Goal: Information Seeking & Learning: Learn about a topic

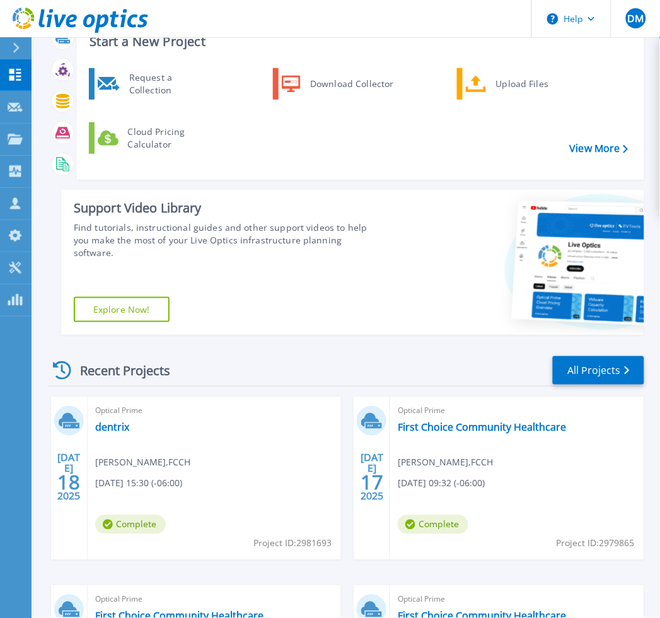
scroll to position [70, 0]
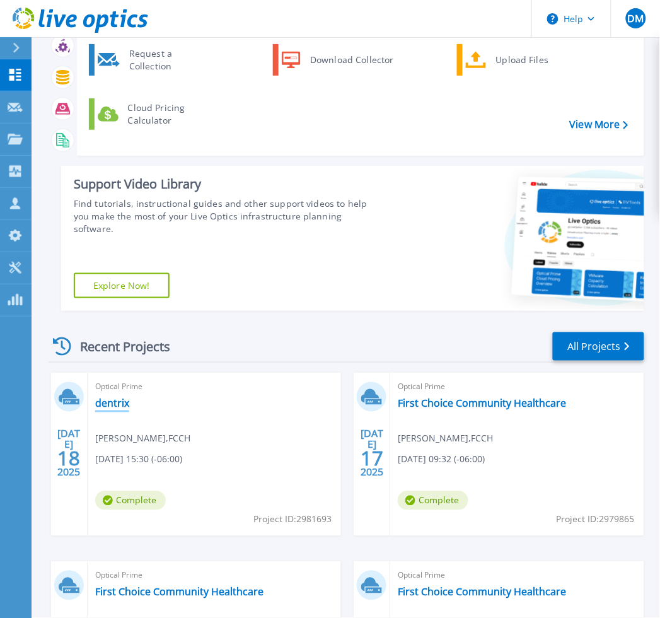
click at [123, 404] on link "dentrix" at bounding box center [112, 403] width 34 height 13
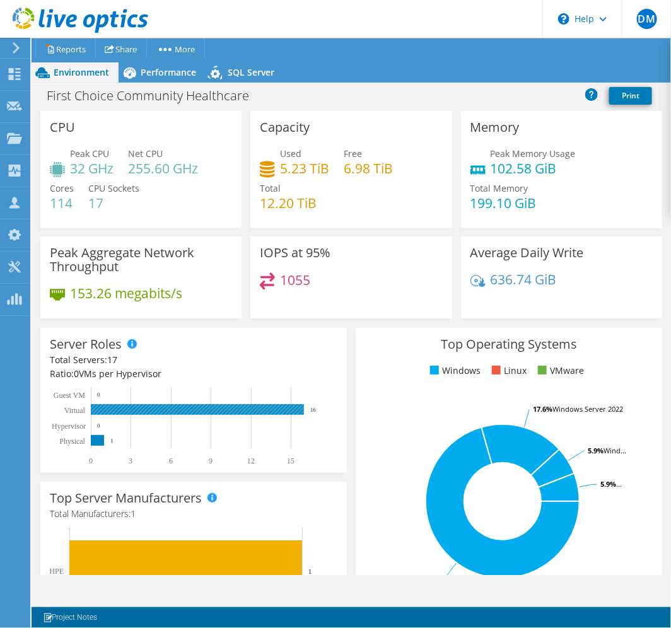
click at [209, 407] on rect at bounding box center [197, 409] width 213 height 11
click at [164, 67] on span "Performance" at bounding box center [168, 72] width 55 height 12
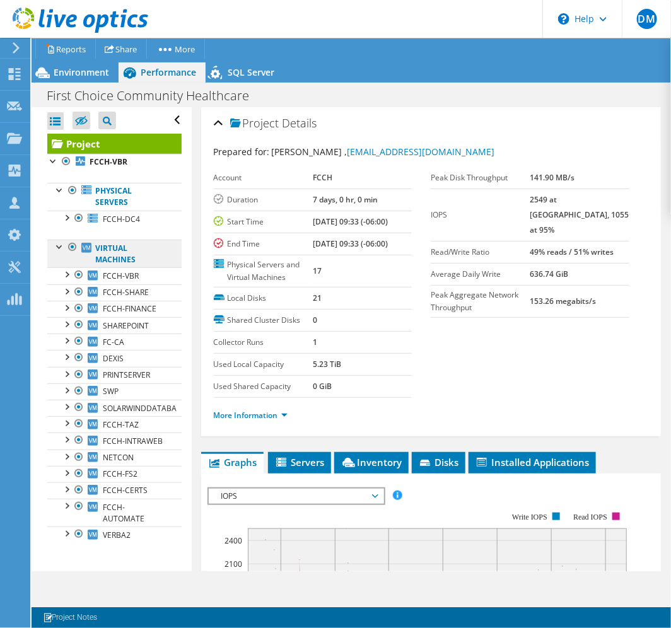
click at [143, 253] on link "Virtual Machines" at bounding box center [114, 254] width 134 height 28
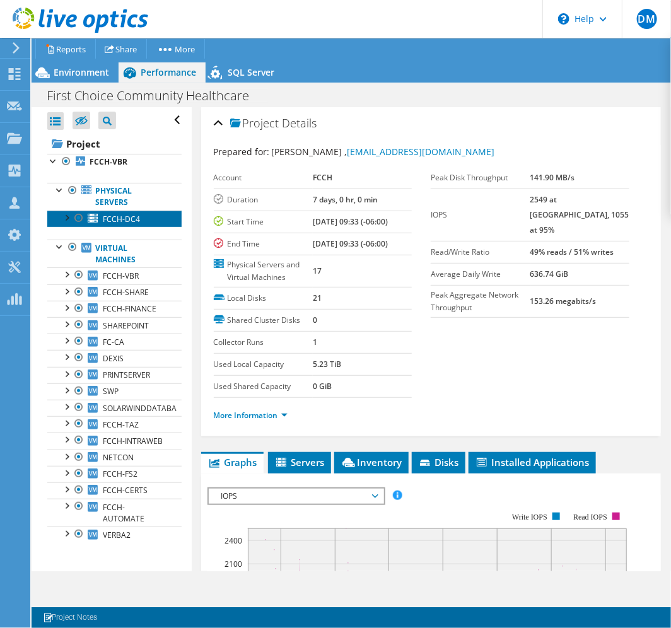
click at [114, 223] on span "FCCH-DC4" at bounding box center [121, 219] width 37 height 11
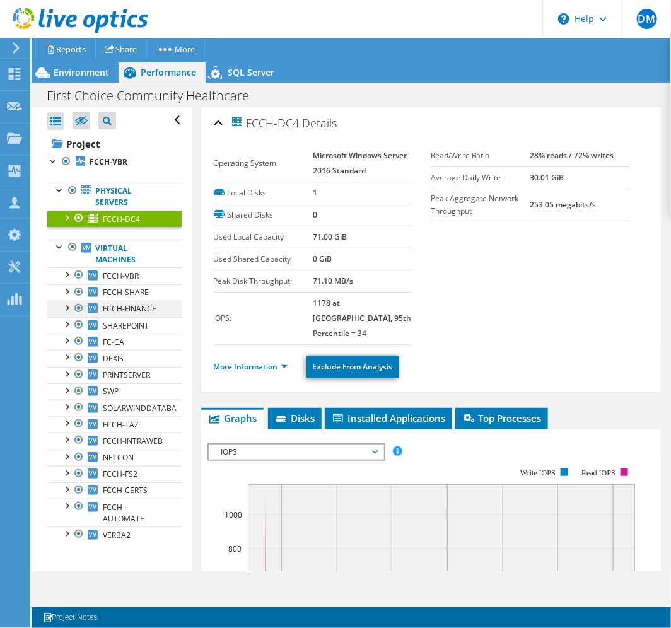
scroll to position [23, 0]
click at [139, 240] on link "Virtual Machines" at bounding box center [114, 254] width 134 height 28
click at [144, 267] on link "FCCH-VBR" at bounding box center [114, 275] width 134 height 16
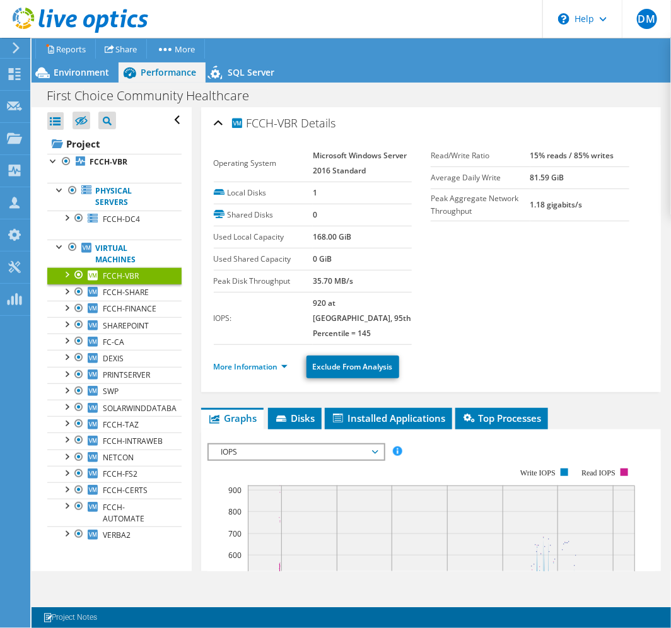
scroll to position [0, 0]
click at [127, 165] on link "FCCH-VBR" at bounding box center [114, 162] width 134 height 16
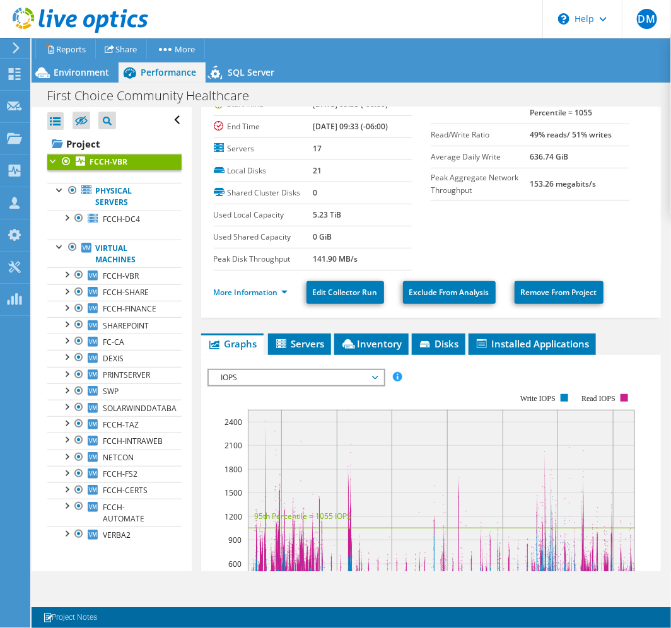
scroll to position [210, 0]
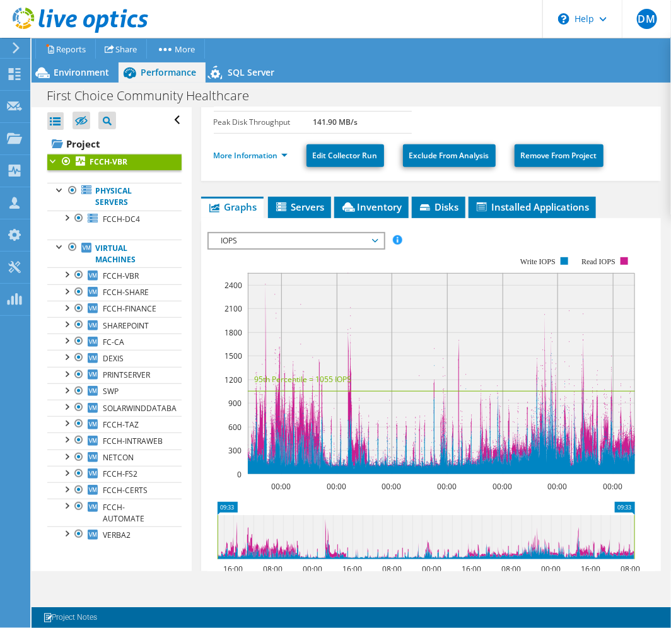
click at [368, 246] on span "IOPS" at bounding box center [296, 240] width 162 height 15
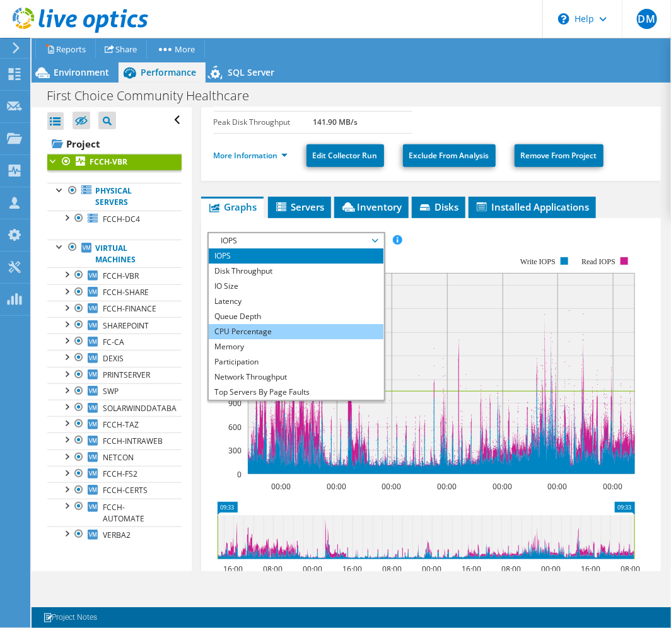
click at [306, 331] on li "CPU Percentage" at bounding box center [296, 331] width 175 height 15
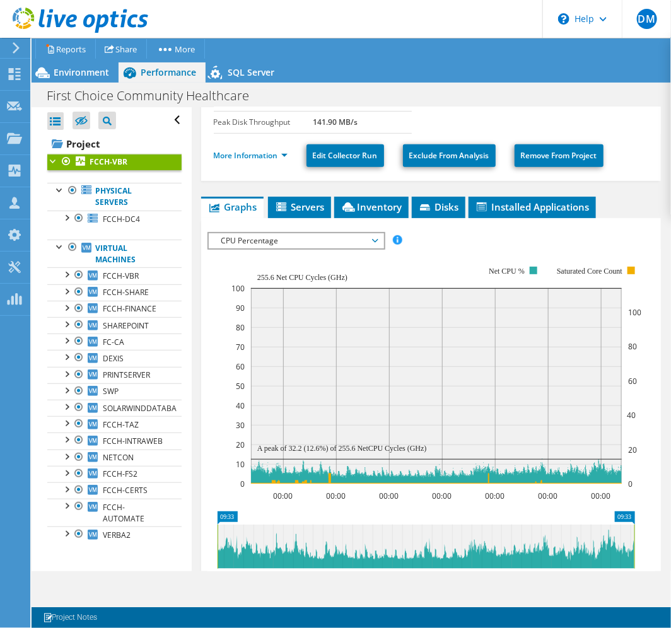
click at [313, 243] on span "CPU Percentage" at bounding box center [296, 240] width 162 height 15
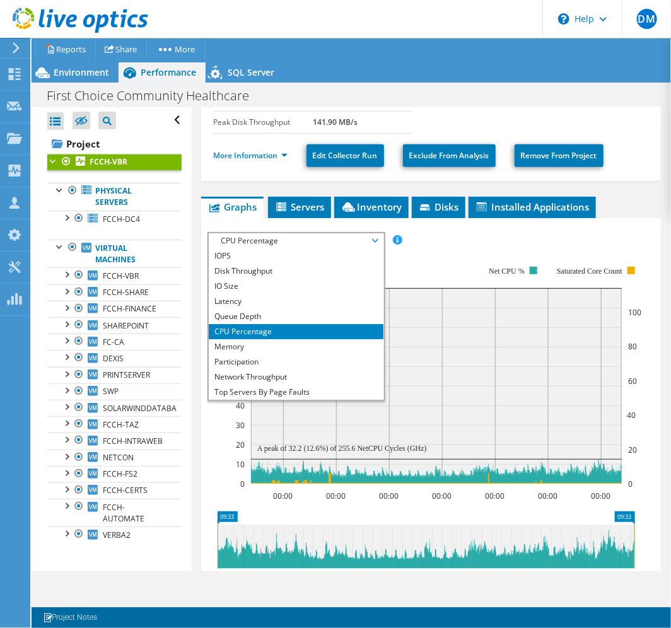
click at [482, 243] on div "IOPS Disk Throughput IO Size Latency Queue Depth CPU Percentage Memory Page Fau…" at bounding box center [431, 240] width 448 height 17
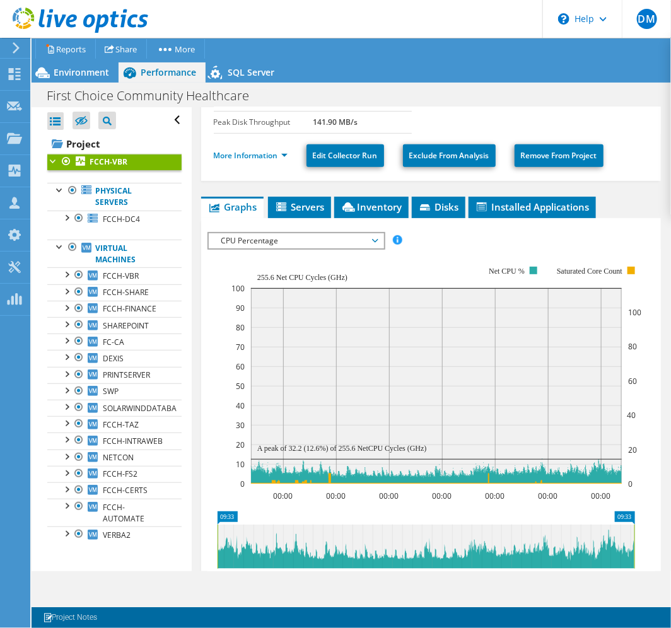
click at [300, 238] on span "CPU Percentage" at bounding box center [296, 240] width 162 height 15
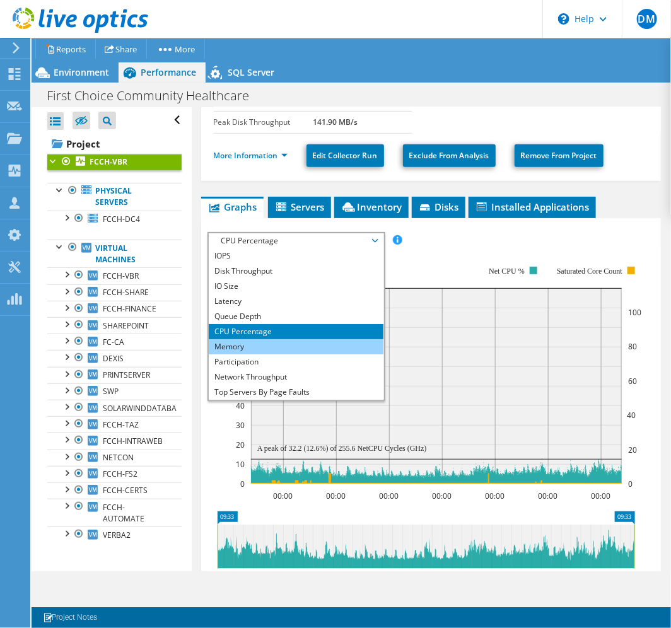
click at [279, 341] on li "Memory" at bounding box center [296, 346] width 175 height 15
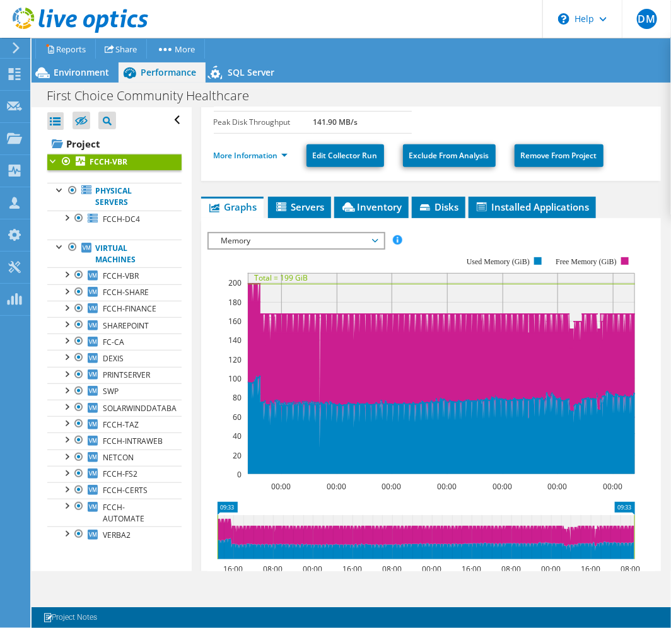
click at [291, 237] on span "Memory" at bounding box center [296, 240] width 162 height 15
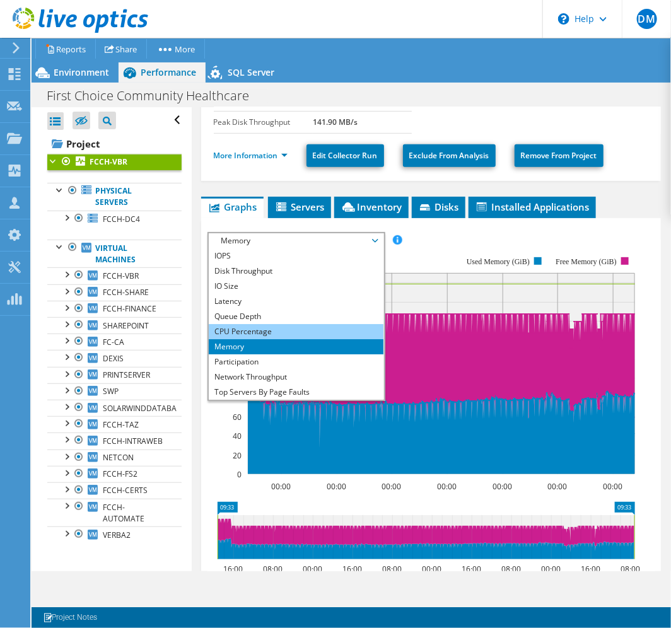
click at [267, 327] on li "CPU Percentage" at bounding box center [296, 331] width 175 height 15
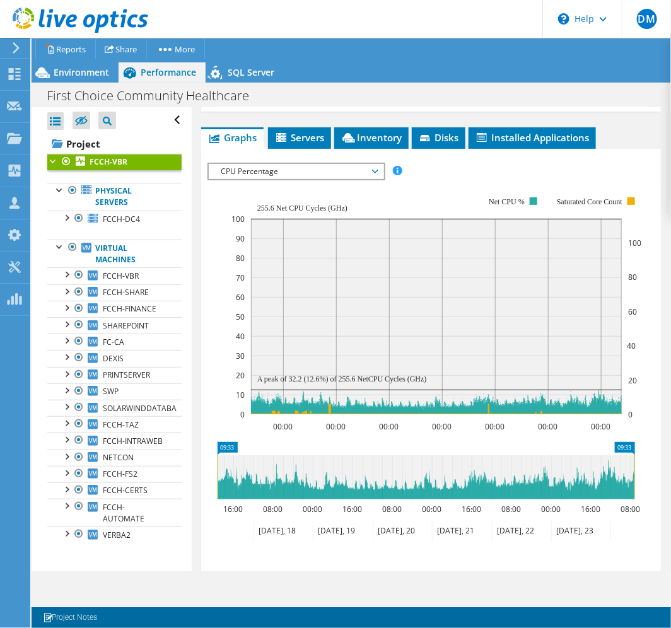
scroll to position [280, 0]
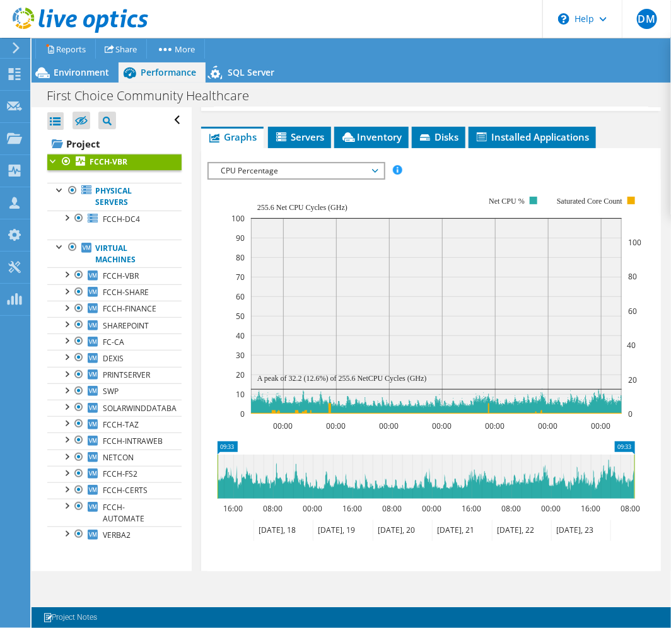
click at [320, 477] on icon at bounding box center [426, 477] width 417 height 44
click at [293, 462] on icon at bounding box center [426, 477] width 417 height 44
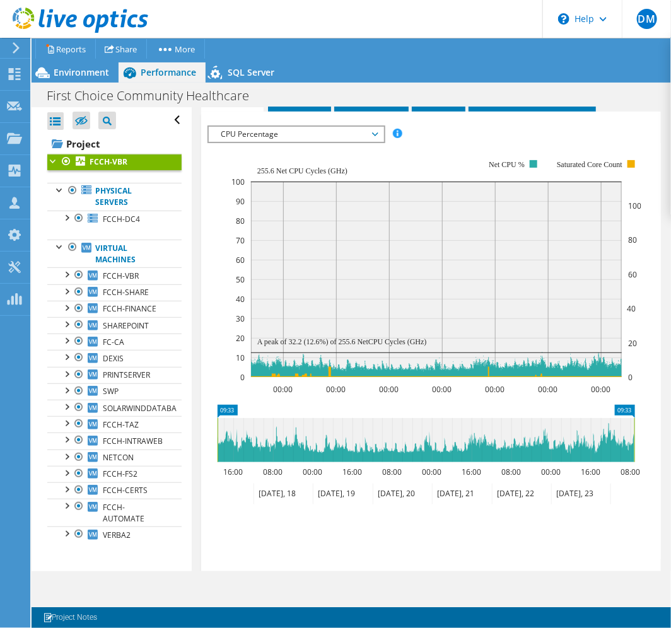
scroll to position [350, 0]
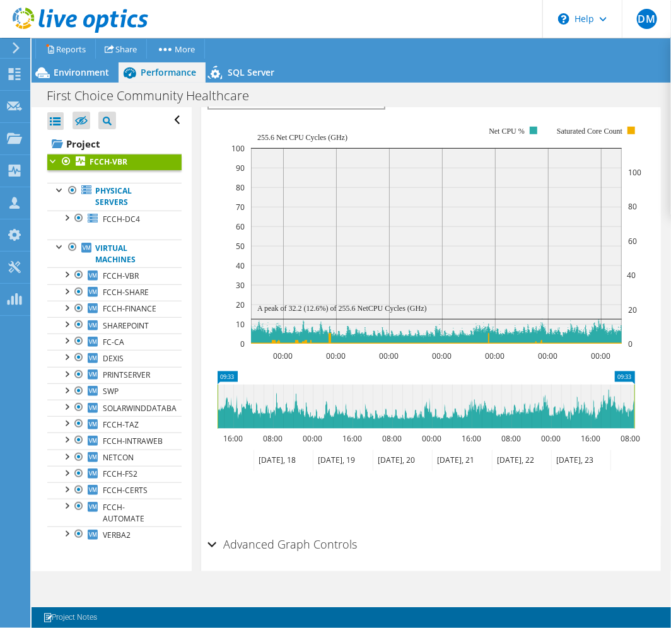
click at [276, 454] on icon at bounding box center [283, 460] width 59 height 21
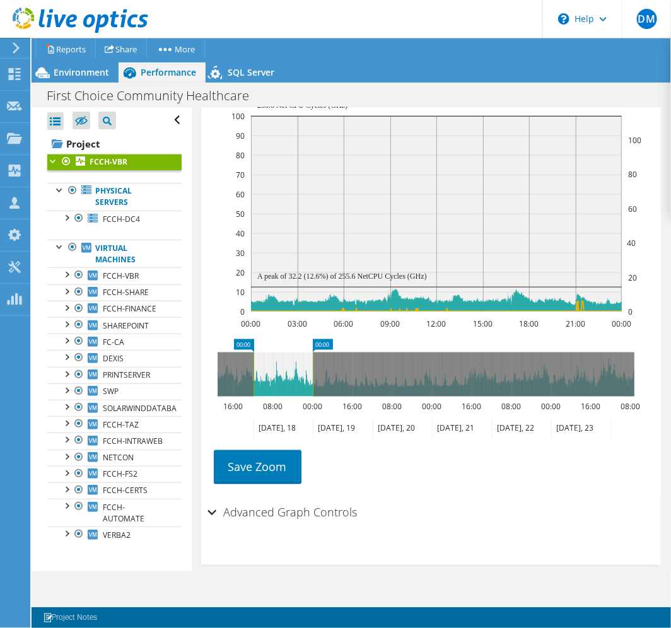
scroll to position [395, 0]
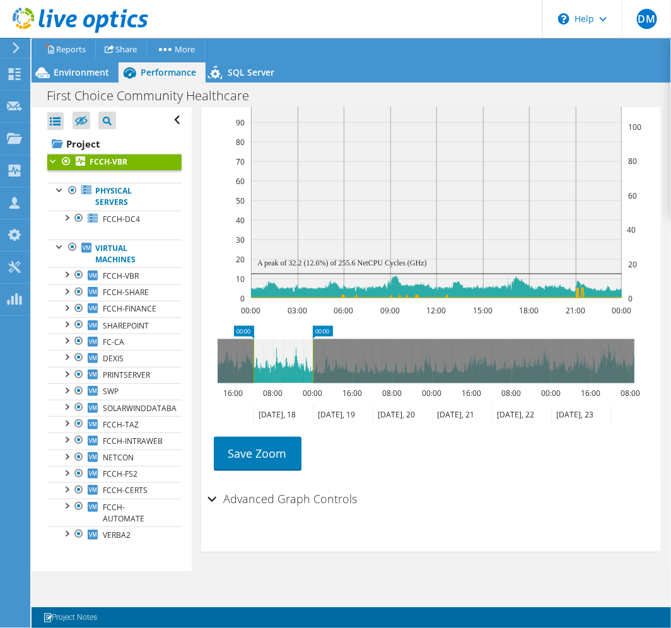
click at [278, 346] on icon at bounding box center [283, 361] width 59 height 44
click at [276, 347] on icon at bounding box center [283, 361] width 59 height 44
click at [293, 358] on icon at bounding box center [283, 361] width 59 height 44
drag, startPoint x: 320, startPoint y: 366, endPoint x: 343, endPoint y: 366, distance: 23.3
click at [343, 366] on g at bounding box center [426, 361] width 417 height 44
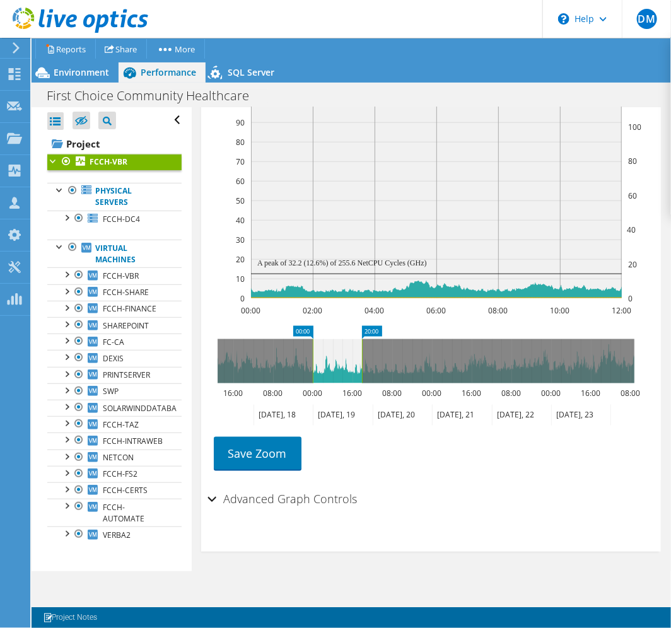
drag, startPoint x: 343, startPoint y: 366, endPoint x: 363, endPoint y: 366, distance: 19.5
click at [363, 366] on rect at bounding box center [361, 361] width 5 height 44
click at [274, 414] on icon at bounding box center [283, 415] width 59 height 21
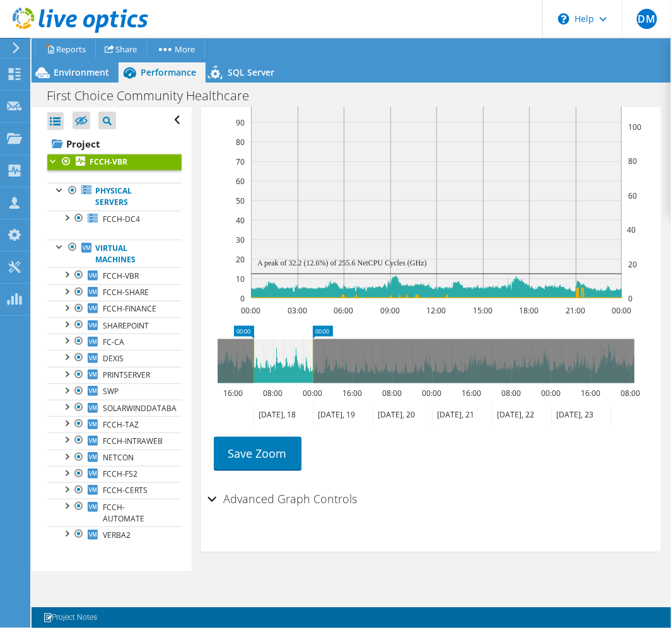
click at [453, 416] on icon at bounding box center [462, 415] width 60 height 21
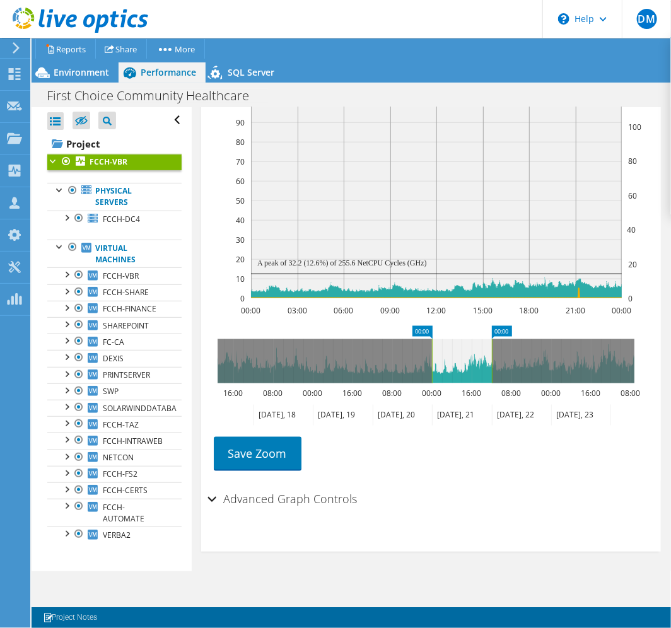
click at [521, 414] on icon at bounding box center [521, 415] width 59 height 21
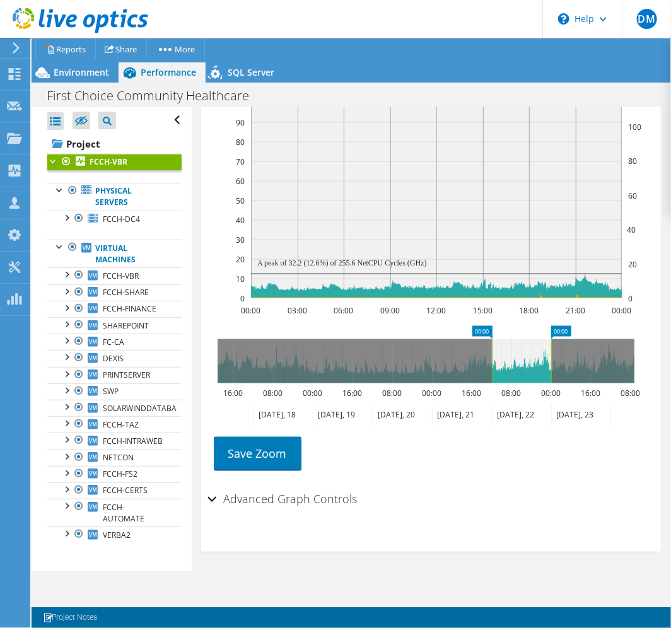
click at [572, 414] on icon at bounding box center [580, 415] width 59 height 21
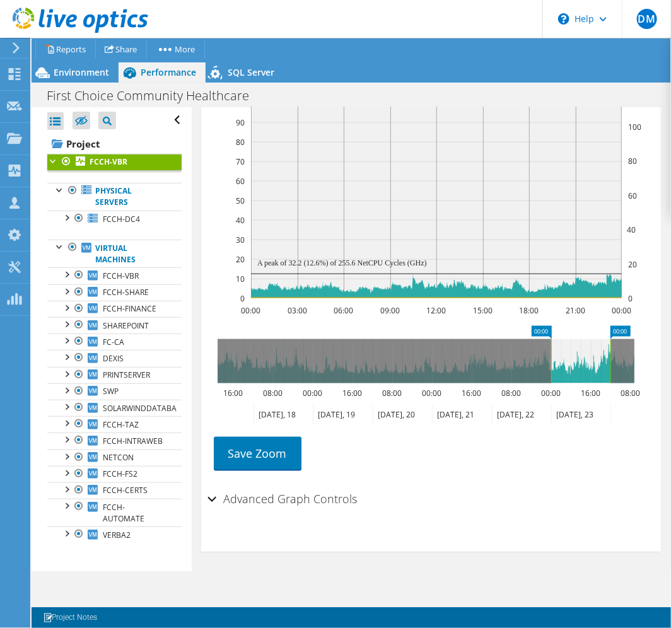
click at [210, 497] on div "Advanced Graph Controls" at bounding box center [431, 500] width 448 height 27
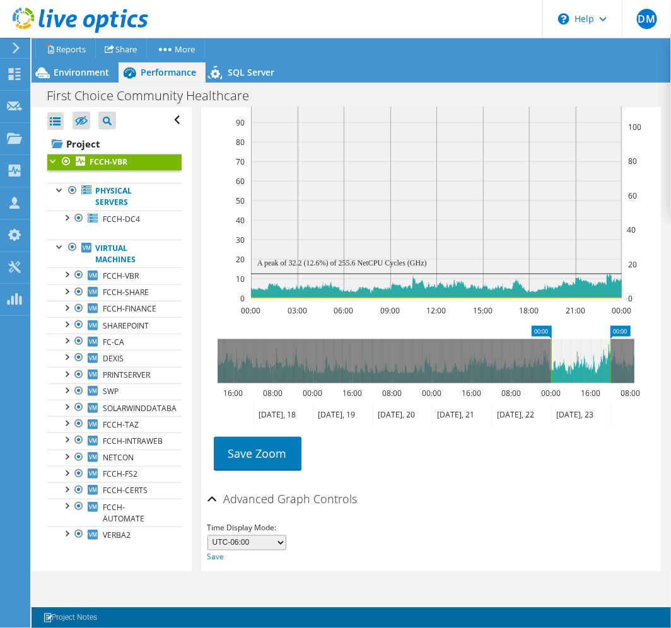
click at [250, 537] on select "UTC-12:00 UTC-11:00 UTC-10:00 UTC-09:30 UTC-09:00 UTC-08:00 UTC-07:00 UTC-06:00…" at bounding box center [246, 542] width 79 height 15
click at [419, 477] on div "Save Zoom" at bounding box center [431, 453] width 448 height 54
click at [215, 213] on icon "00:00 03:00 06:00 09:00 12:00 15:00 18:00 21:00 00:00 0 10 20 30 40 50 60 70 80…" at bounding box center [425, 190] width 437 height 252
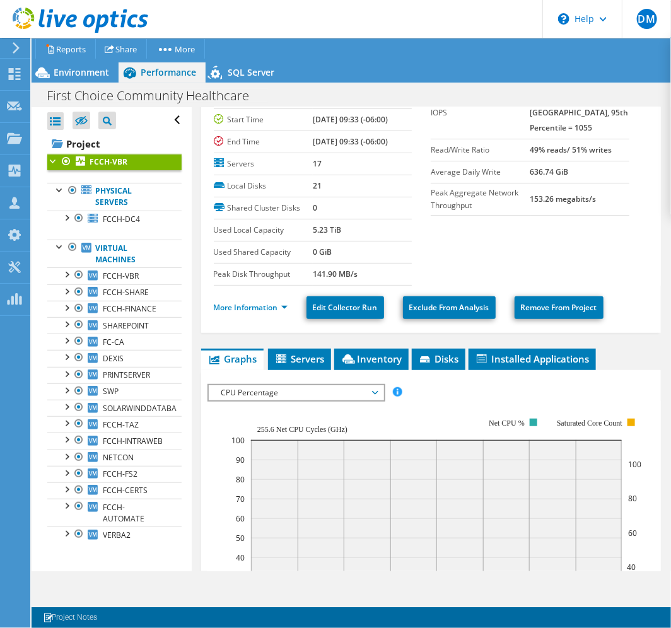
scroll to position [45, 0]
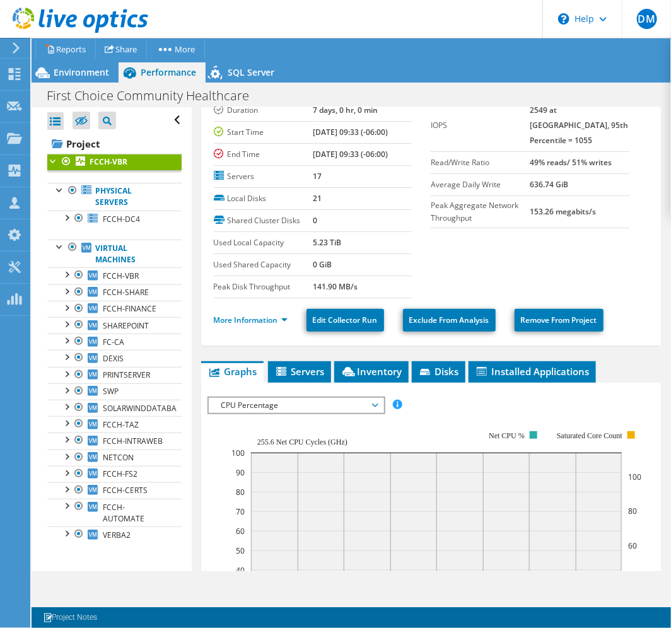
click at [361, 398] on span "CPU Percentage" at bounding box center [296, 405] width 162 height 15
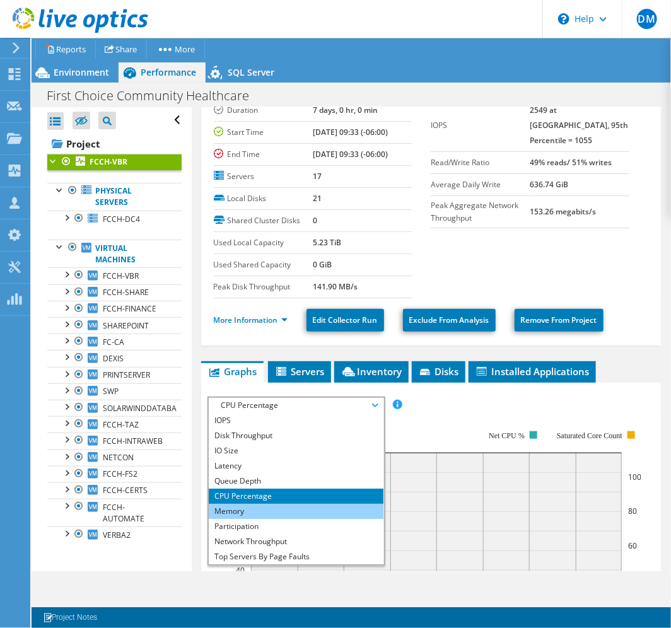
click at [306, 509] on li "Memory" at bounding box center [296, 511] width 175 height 15
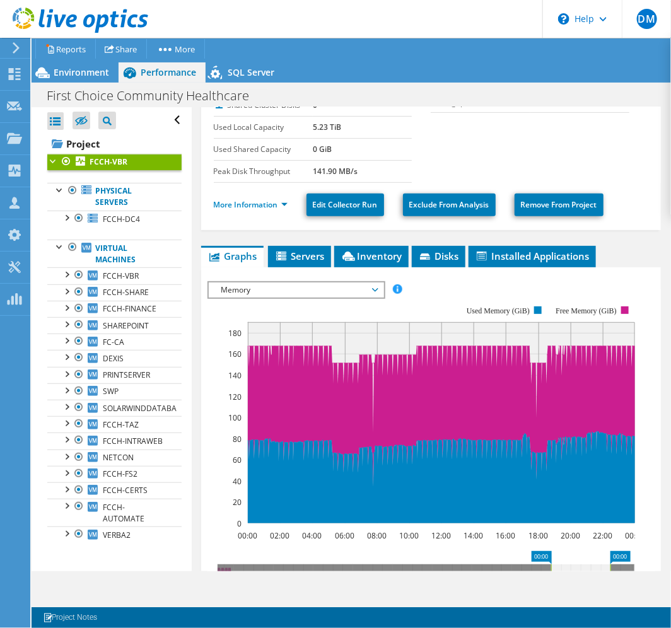
scroll to position [185, 0]
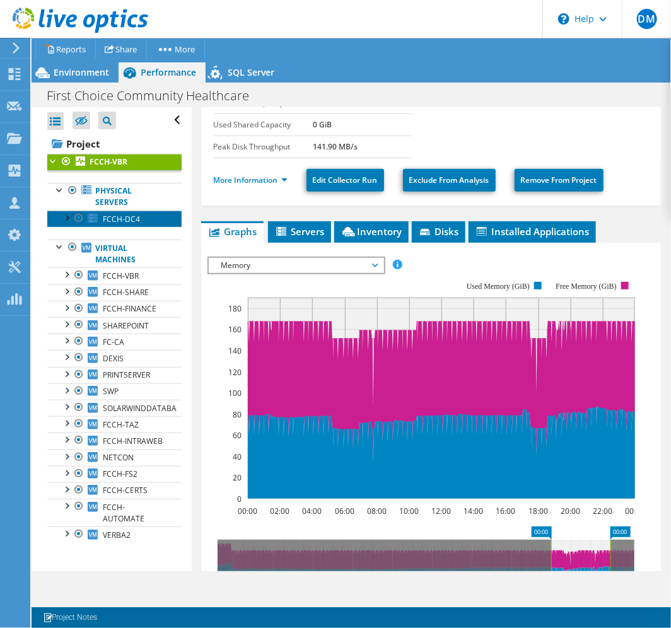
click at [153, 221] on link "FCCH-DC4" at bounding box center [114, 219] width 134 height 16
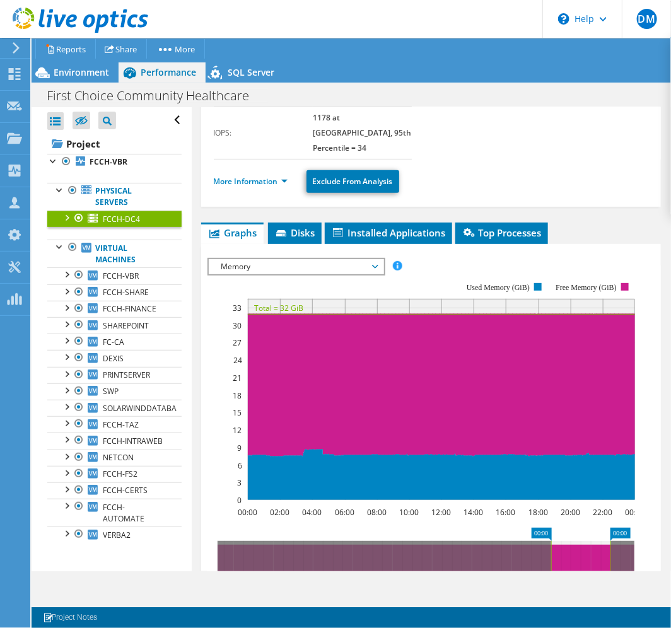
click at [318, 259] on span "Memory" at bounding box center [296, 266] width 162 height 15
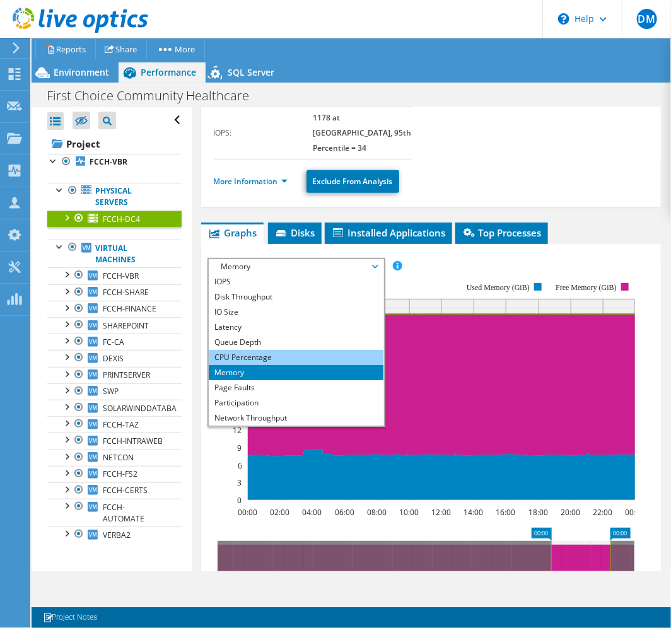
click at [257, 350] on li "CPU Percentage" at bounding box center [296, 357] width 175 height 15
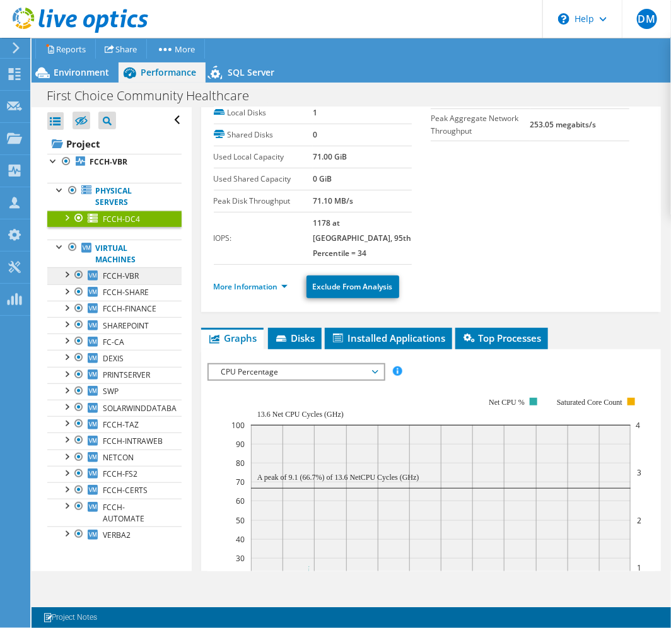
scroll to position [0, 0]
click at [73, 67] on span "Environment" at bounding box center [81, 72] width 55 height 12
